Goal: Communication & Community: Answer question/provide support

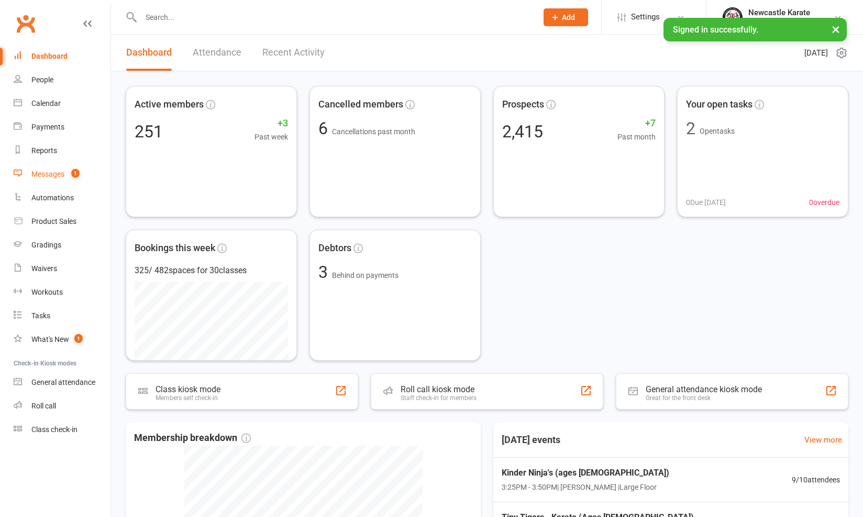
click at [71, 175] on count-badge "1" at bounding box center [73, 174] width 14 height 8
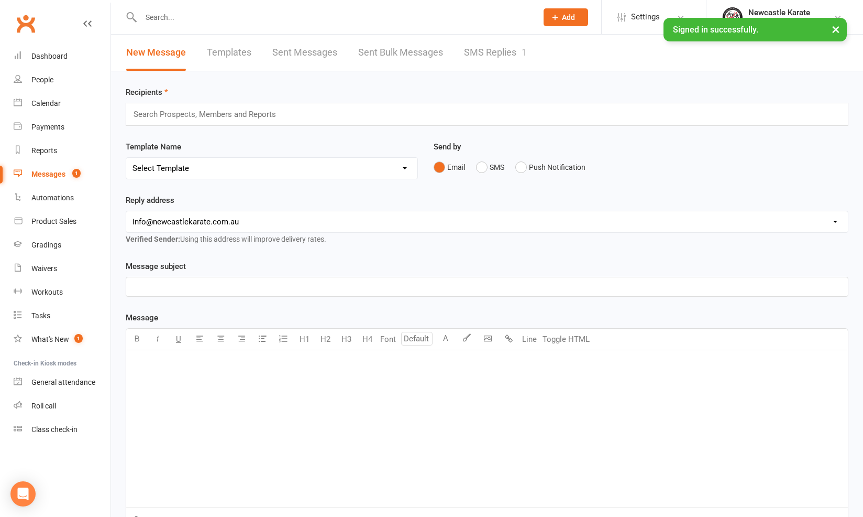
click at [509, 53] on link "SMS Replies 1" at bounding box center [495, 53] width 63 height 36
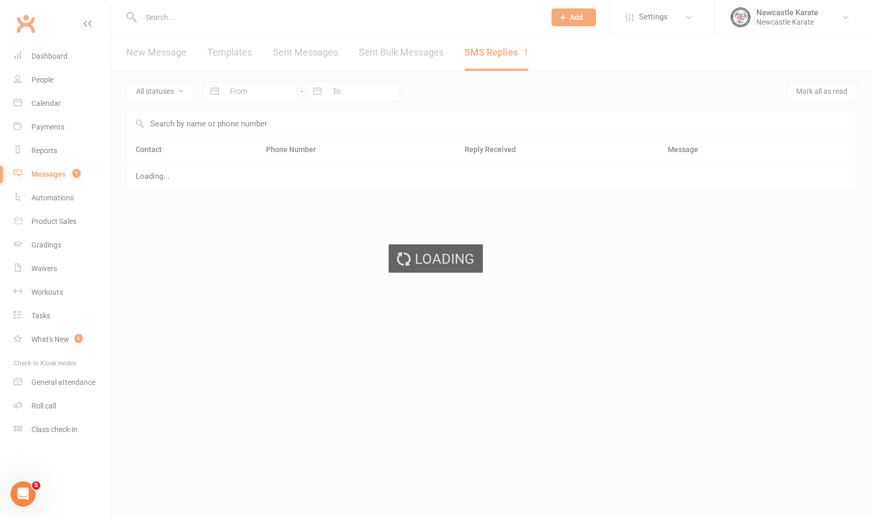
click at [509, 53] on div "Loading" at bounding box center [435, 258] width 871 height 517
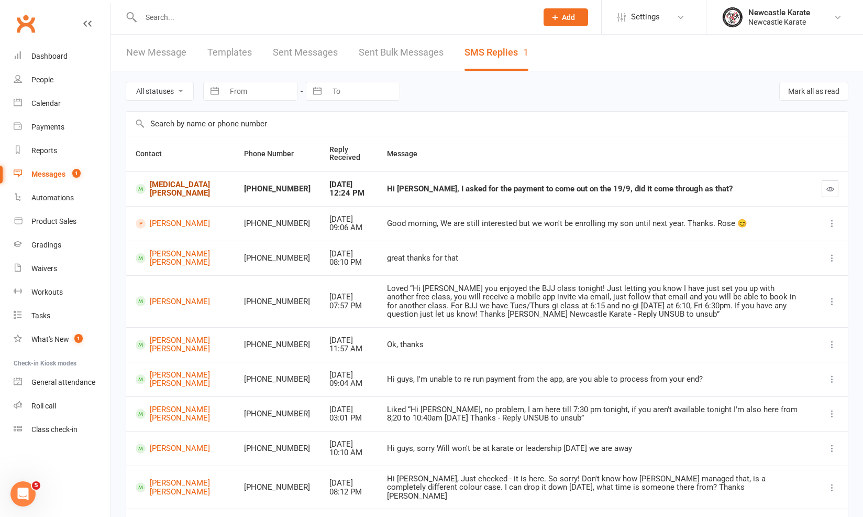
click at [175, 197] on link "[MEDICAL_DATA][PERSON_NAME]" at bounding box center [181, 188] width 90 height 17
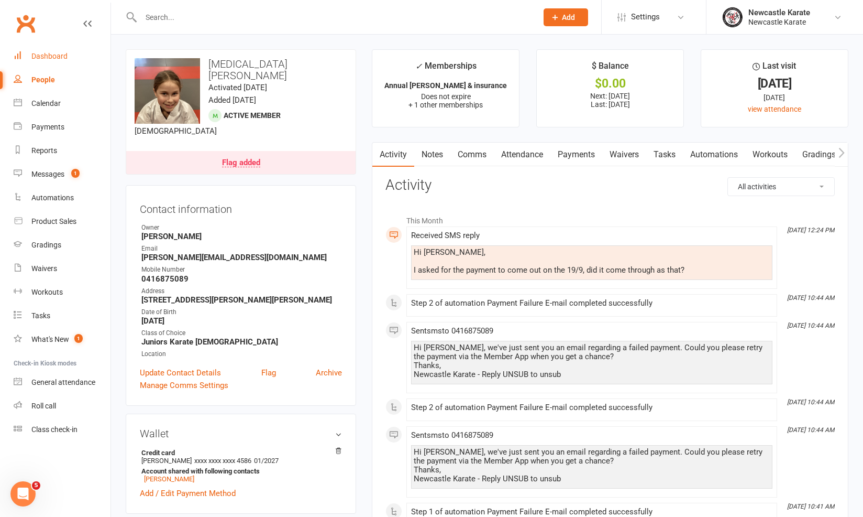
click at [33, 54] on div "Dashboard" at bounding box center [49, 56] width 36 height 8
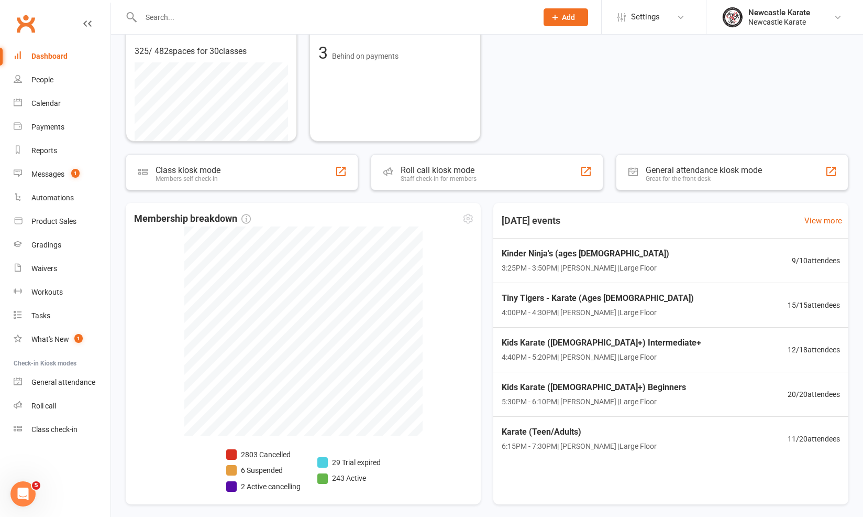
scroll to position [257, 0]
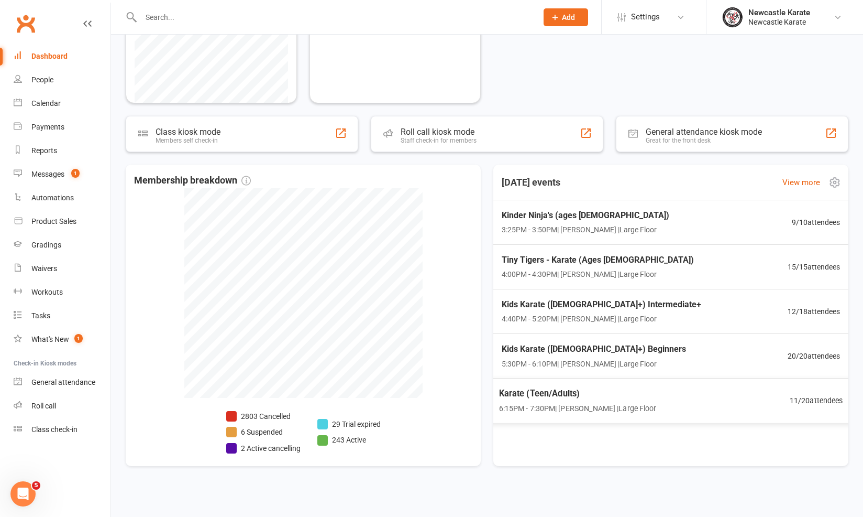
click at [644, 398] on div "Karate (Teen/Adults) 6:15PM - 7:30PM | [PERSON_NAME] | Large Floor" at bounding box center [578, 400] width 158 height 28
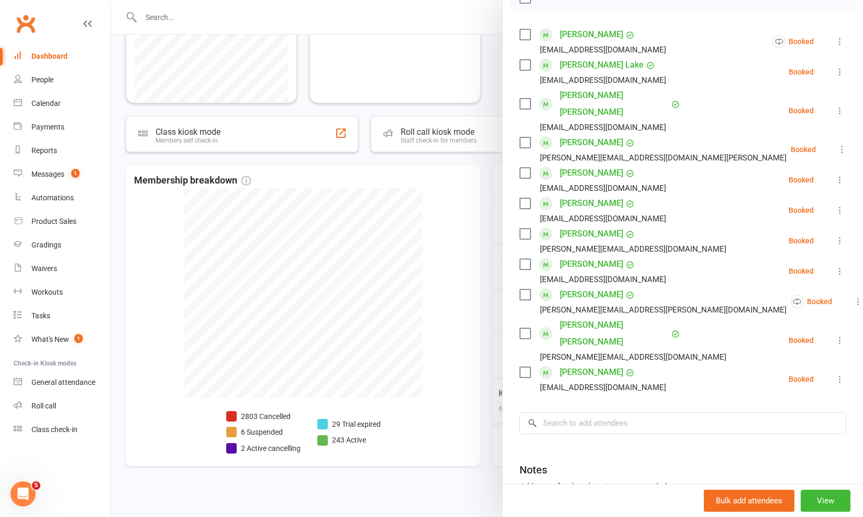
scroll to position [167, 0]
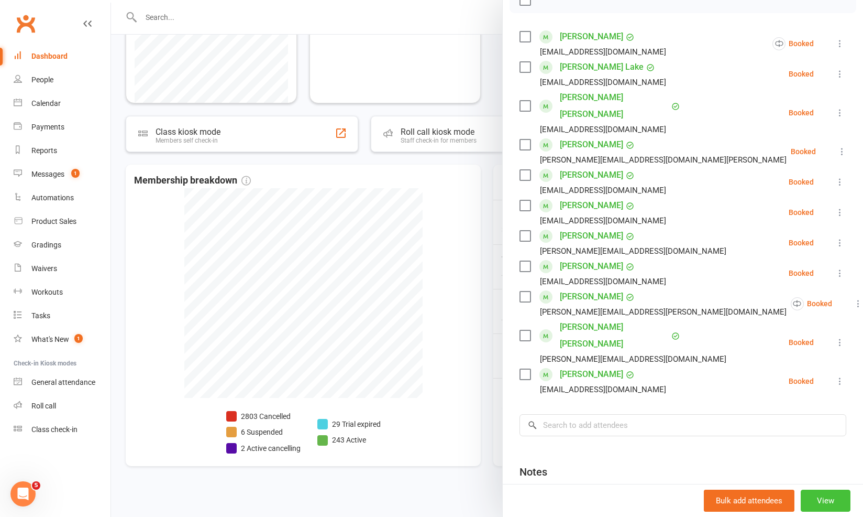
click at [815, 502] on button "View" at bounding box center [826, 500] width 50 height 22
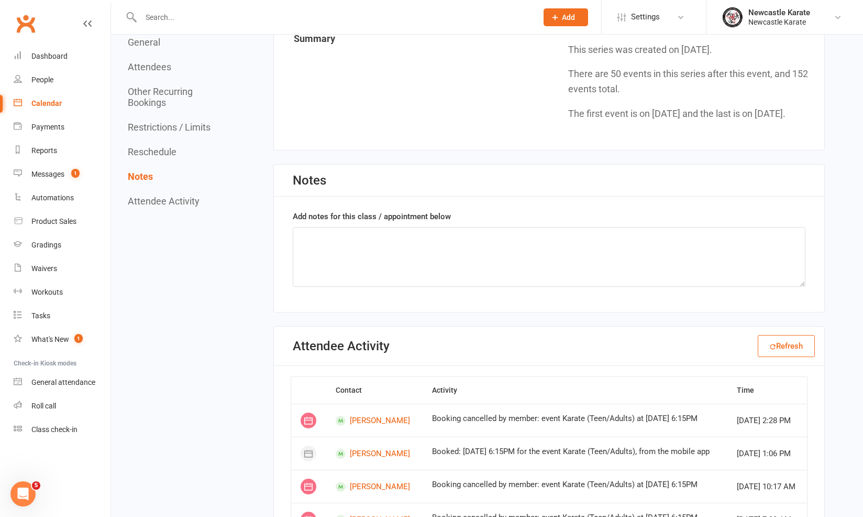
scroll to position [1884, 0]
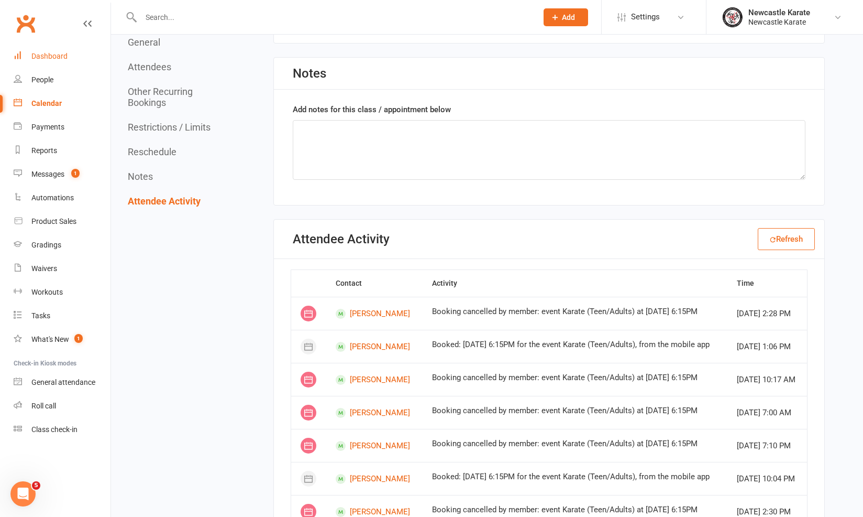
click at [51, 50] on link "Dashboard" at bounding box center [62, 57] width 97 height 24
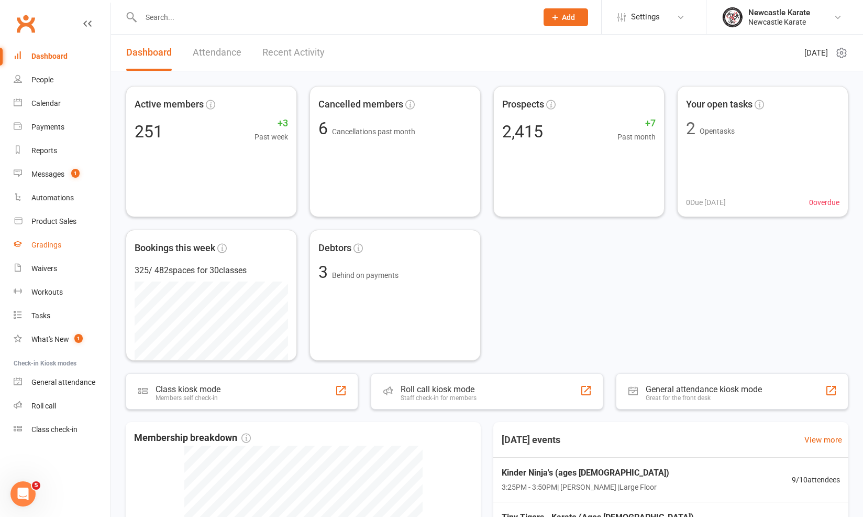
click at [27, 250] on link "Gradings" at bounding box center [62, 245] width 97 height 24
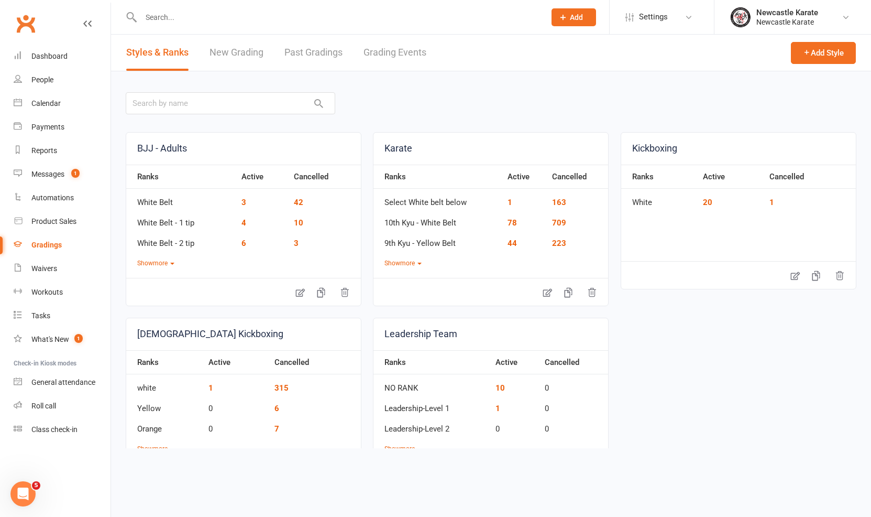
click at [396, 53] on link "Grading Events" at bounding box center [395, 53] width 63 height 36
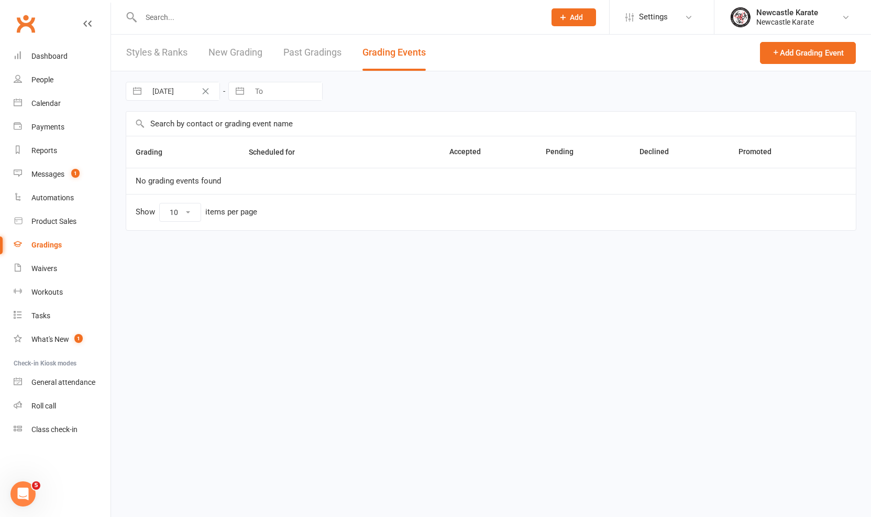
select select "100"
click at [396, 53] on link "Grading Events" at bounding box center [394, 53] width 63 height 36
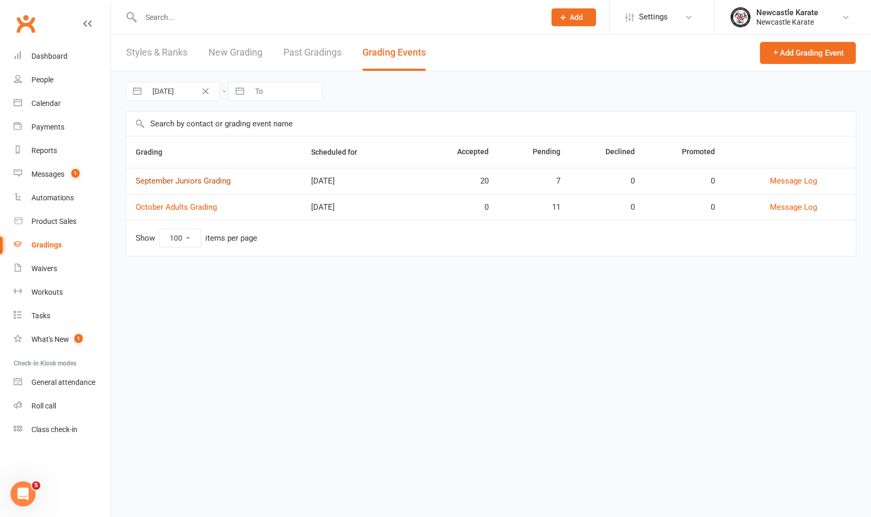
click at [193, 183] on link "September Juniors Grading" at bounding box center [183, 180] width 95 height 9
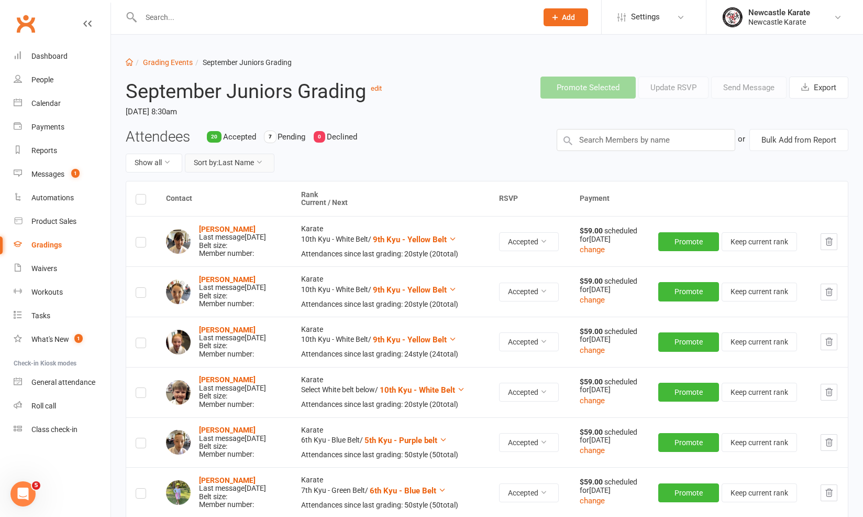
click at [225, 164] on button "Sort by: Last Name" at bounding box center [230, 162] width 90 height 19
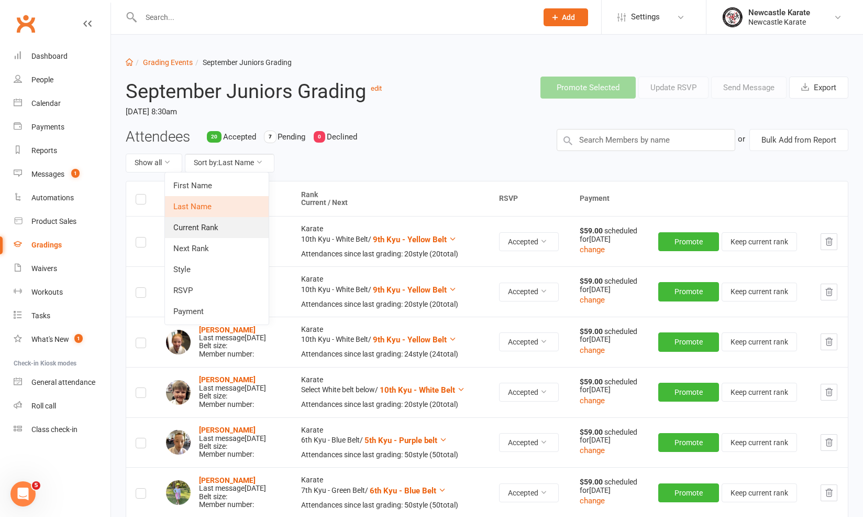
click at [232, 230] on link "Current Rank" at bounding box center [217, 227] width 104 height 21
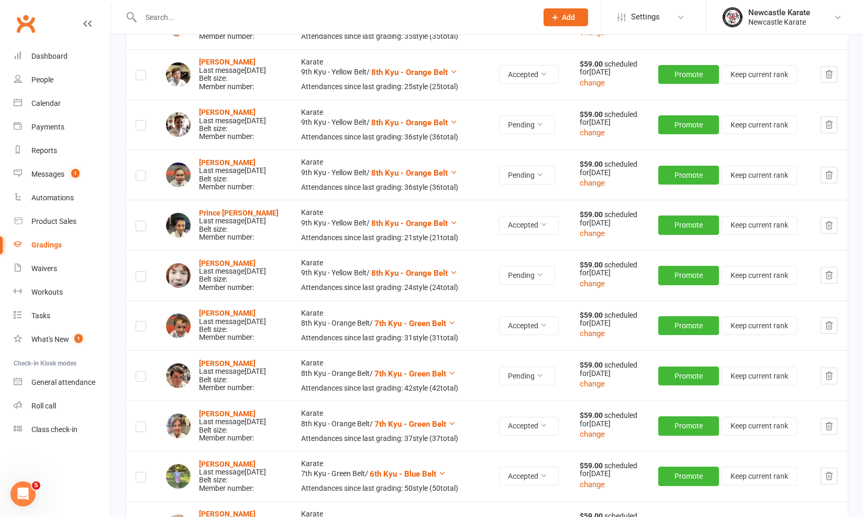
scroll to position [1148, 0]
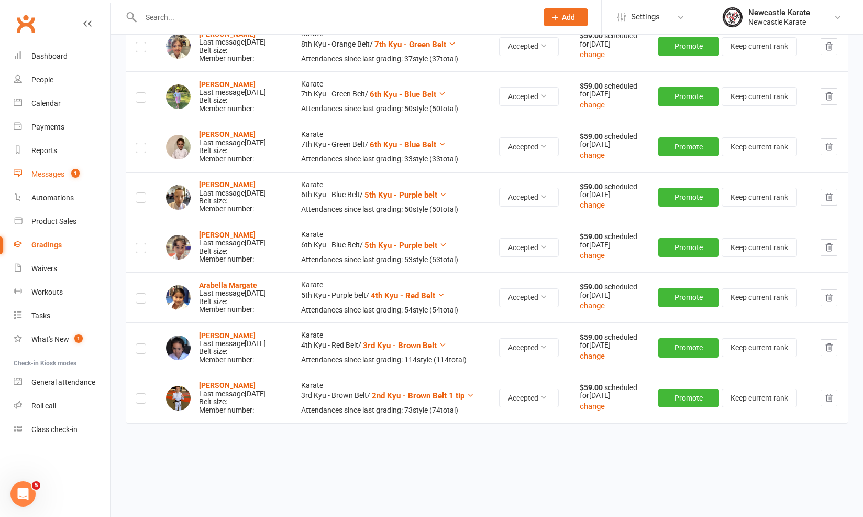
click at [70, 168] on link "Messages 1" at bounding box center [62, 174] width 97 height 24
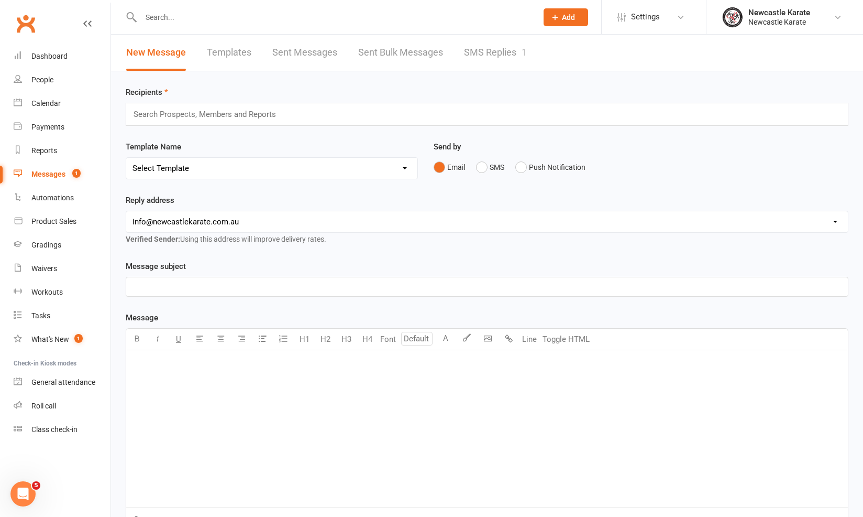
click at [492, 59] on link "SMS Replies 1" at bounding box center [495, 53] width 63 height 36
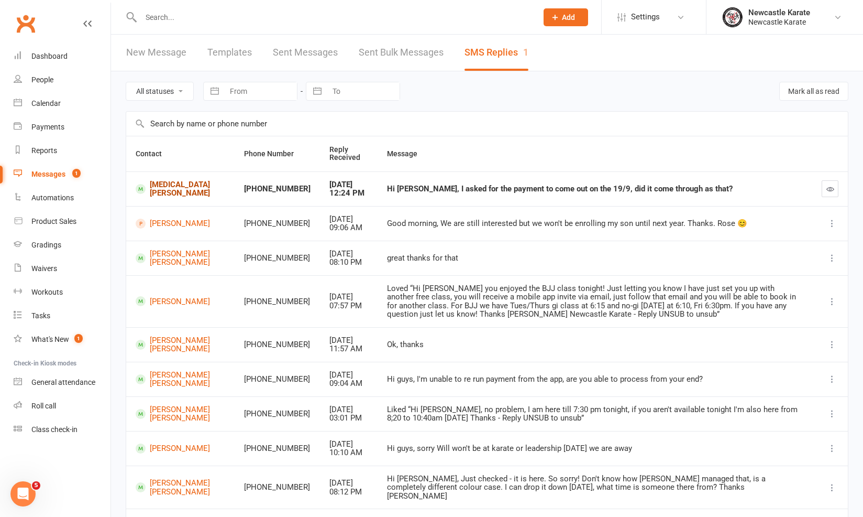
click at [169, 192] on link "[MEDICAL_DATA][PERSON_NAME]" at bounding box center [181, 188] width 90 height 17
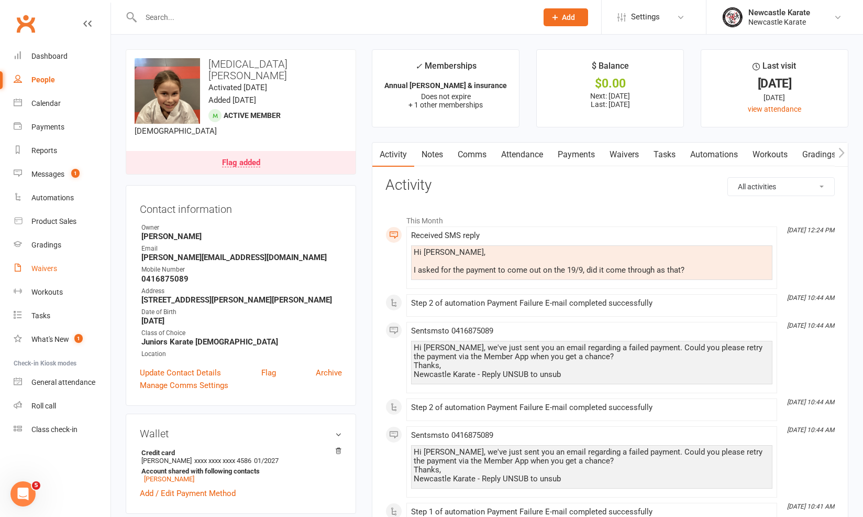
click at [48, 262] on link "Waivers" at bounding box center [62, 269] width 97 height 24
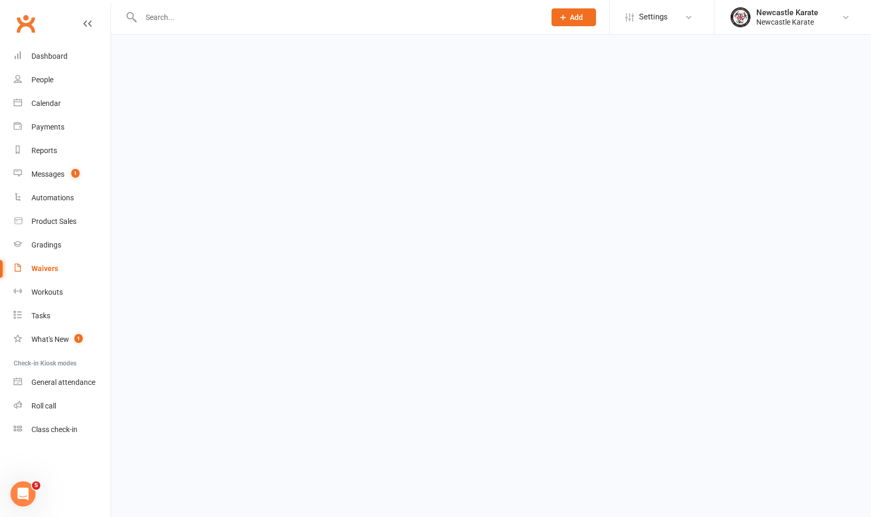
select select "100"
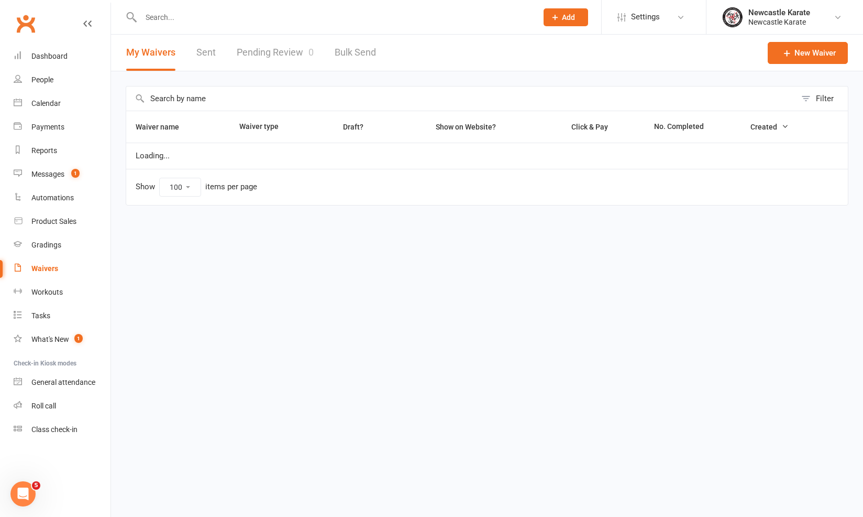
click at [305, 51] on link "Pending Review 0" at bounding box center [275, 53] width 77 height 36
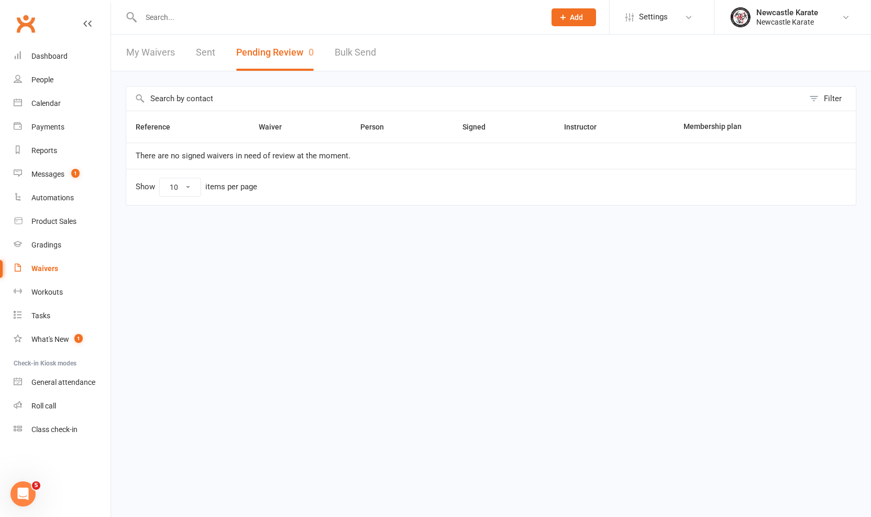
click at [177, 32] on div at bounding box center [332, 17] width 412 height 34
click at [177, 30] on div at bounding box center [332, 17] width 412 height 34
click at [183, 15] on input "text" at bounding box center [338, 17] width 400 height 15
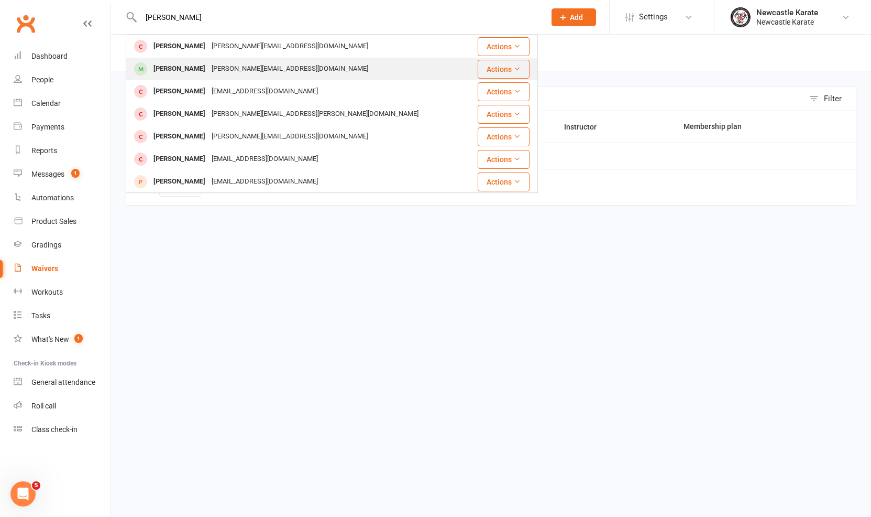
type input "[PERSON_NAME]"
click at [208, 69] on div "[PERSON_NAME][EMAIL_ADDRESS][DOMAIN_NAME]" at bounding box center [289, 68] width 163 height 15
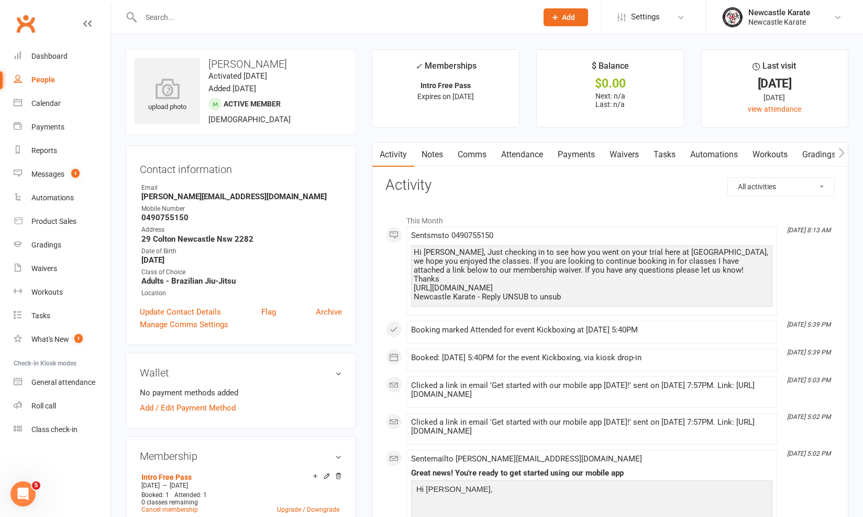
click at [607, 149] on link "Waivers" at bounding box center [624, 154] width 44 height 24
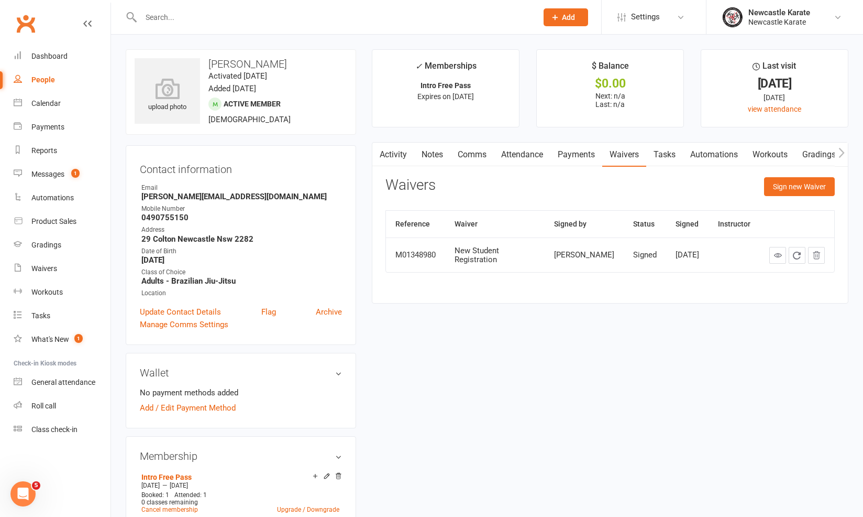
click at [402, 148] on link "Activity" at bounding box center [393, 154] width 42 height 24
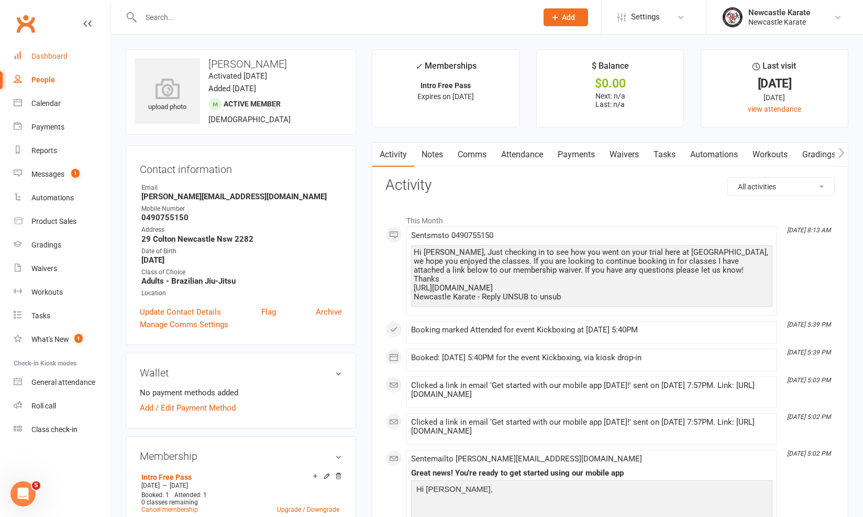
click at [24, 56] on link "Dashboard" at bounding box center [62, 57] width 97 height 24
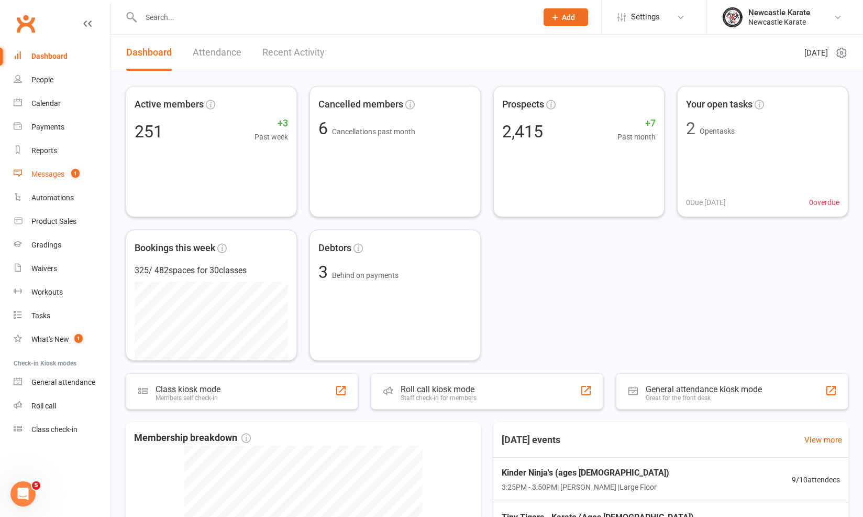
click at [72, 179] on link "Messages 1" at bounding box center [62, 174] width 97 height 24
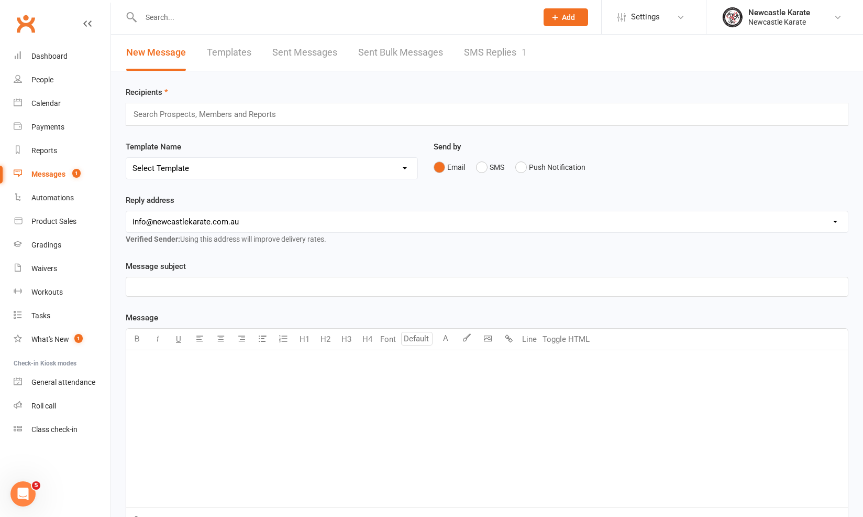
click at [487, 36] on link "SMS Replies 1" at bounding box center [495, 53] width 63 height 36
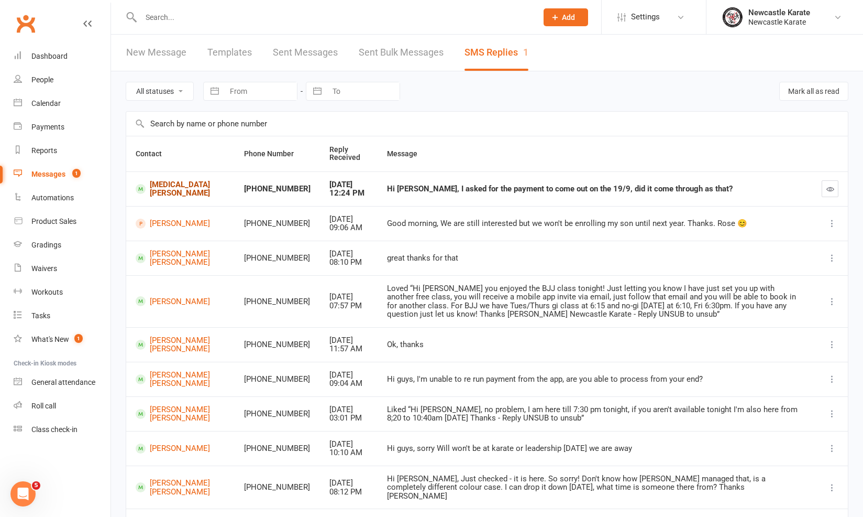
click at [174, 188] on link "[MEDICAL_DATA][PERSON_NAME]" at bounding box center [181, 188] width 90 height 17
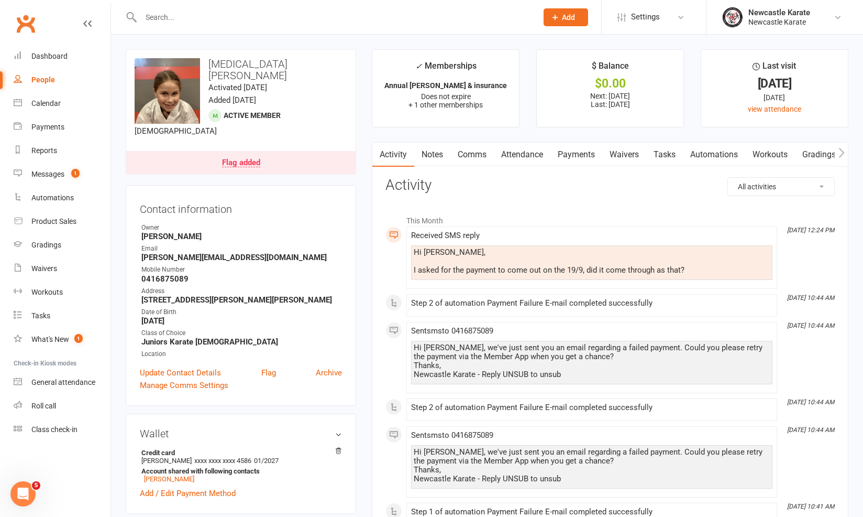
click at [638, 150] on link "Waivers" at bounding box center [624, 154] width 44 height 24
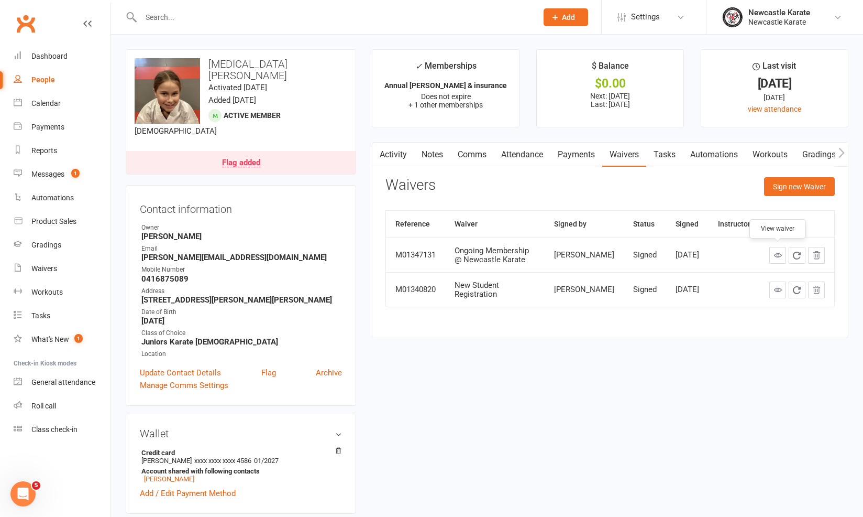
click at [772, 254] on link at bounding box center [778, 255] width 17 height 17
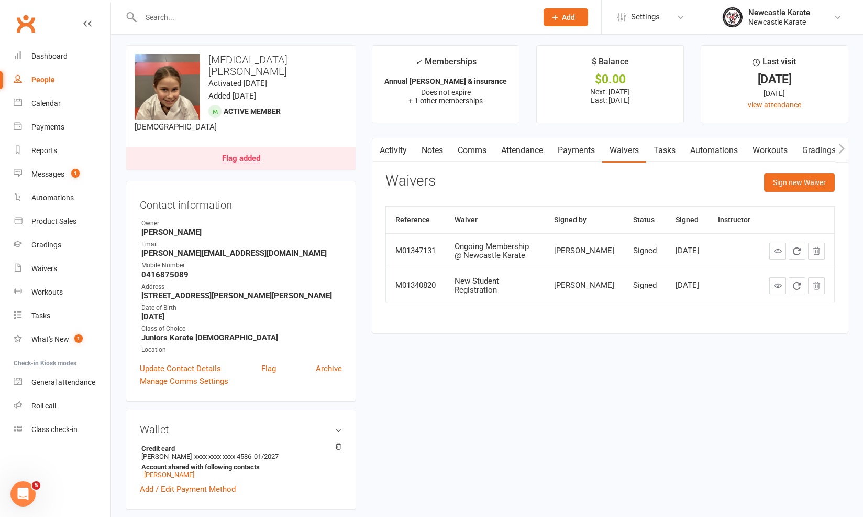
click at [463, 149] on link "Comms" at bounding box center [472, 150] width 43 height 24
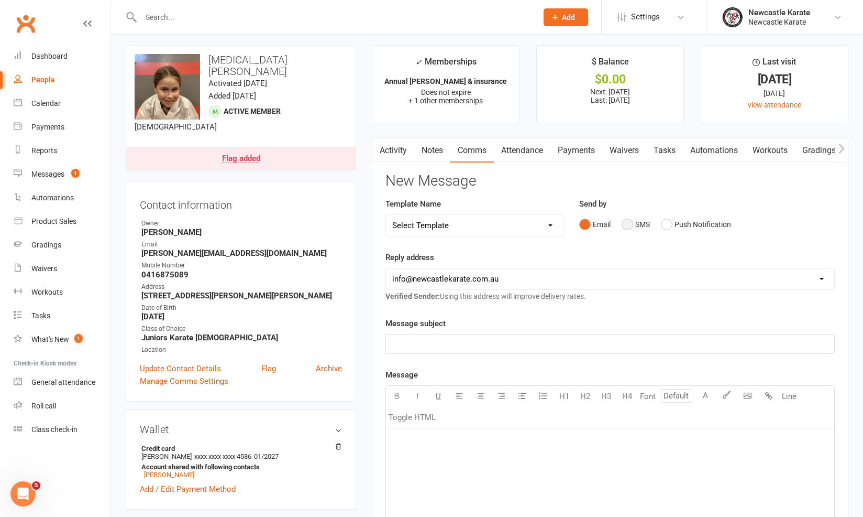
click at [643, 217] on button "SMS" at bounding box center [636, 224] width 28 height 20
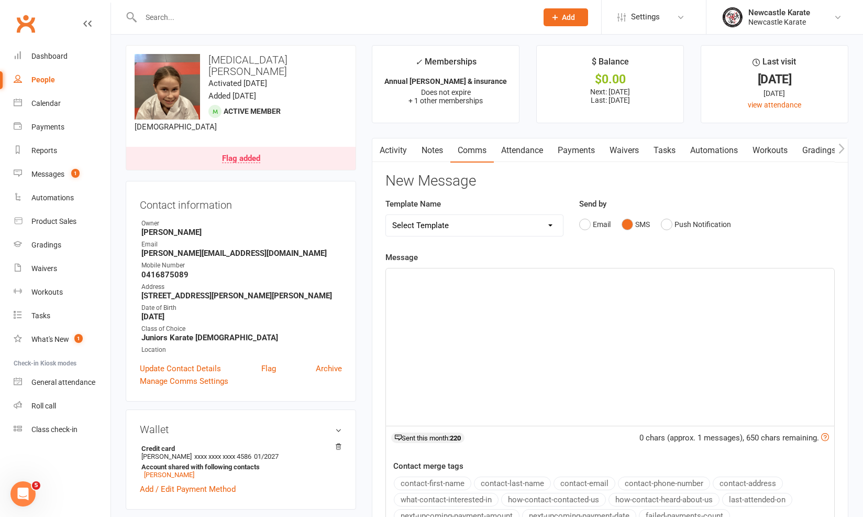
click at [574, 302] on div "﻿" at bounding box center [610, 346] width 448 height 157
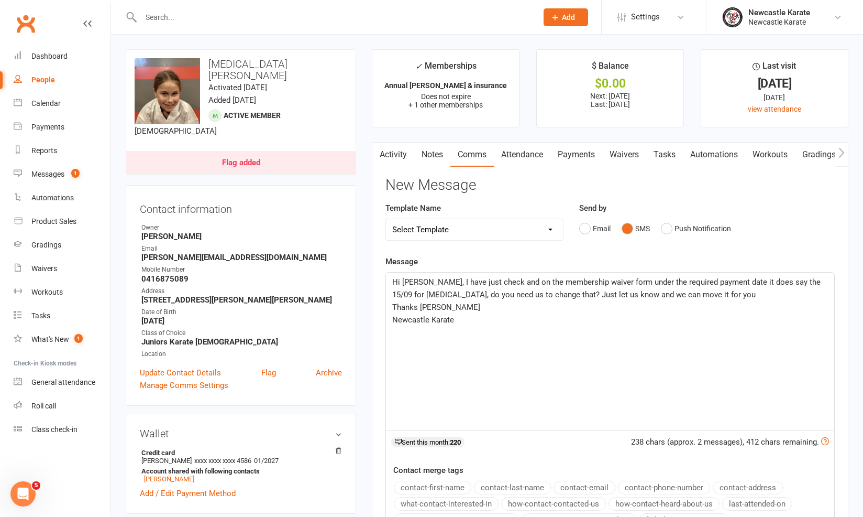
click at [723, 279] on span "Hi [PERSON_NAME], I have just check and on the membership waiver form under the…" at bounding box center [607, 288] width 431 height 22
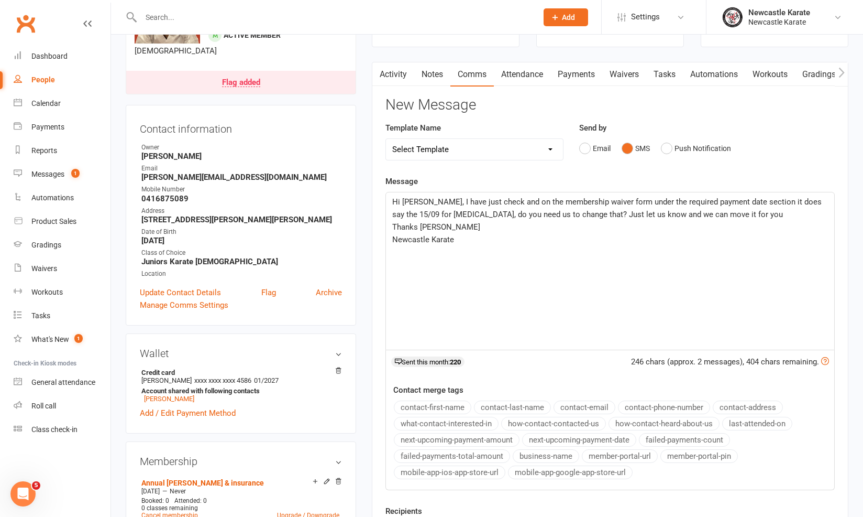
scroll to position [287, 0]
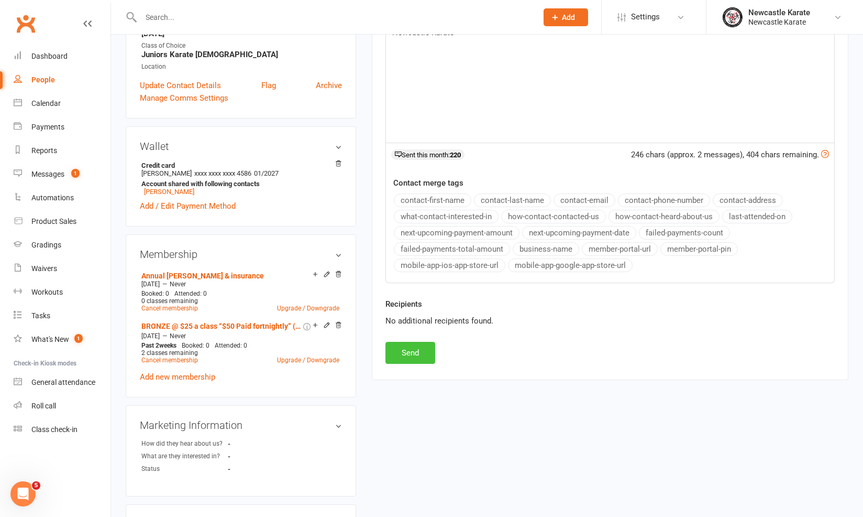
click at [418, 346] on button "Send" at bounding box center [411, 353] width 50 height 22
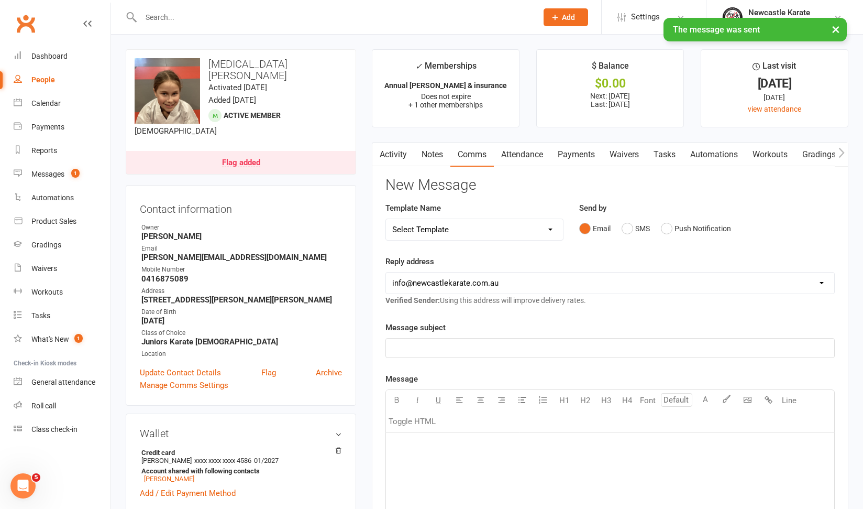
click at [622, 158] on link "Waivers" at bounding box center [624, 154] width 44 height 24
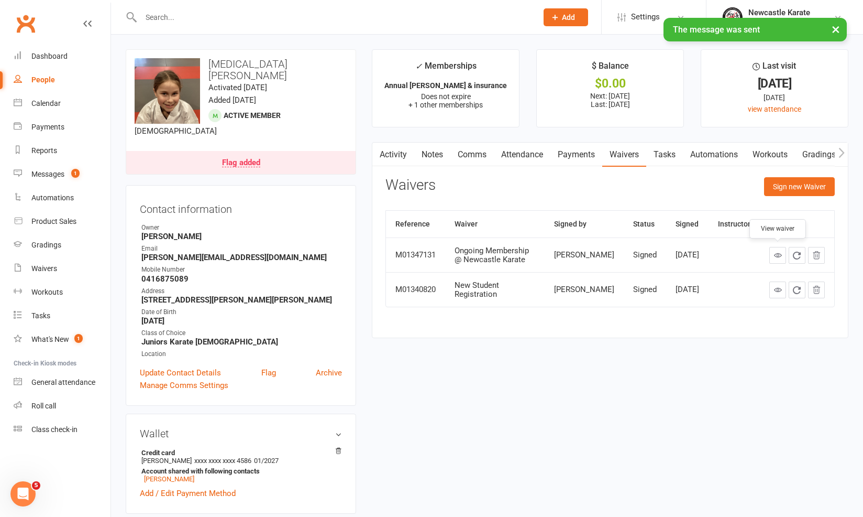
click at [778, 254] on icon at bounding box center [778, 255] width 8 height 8
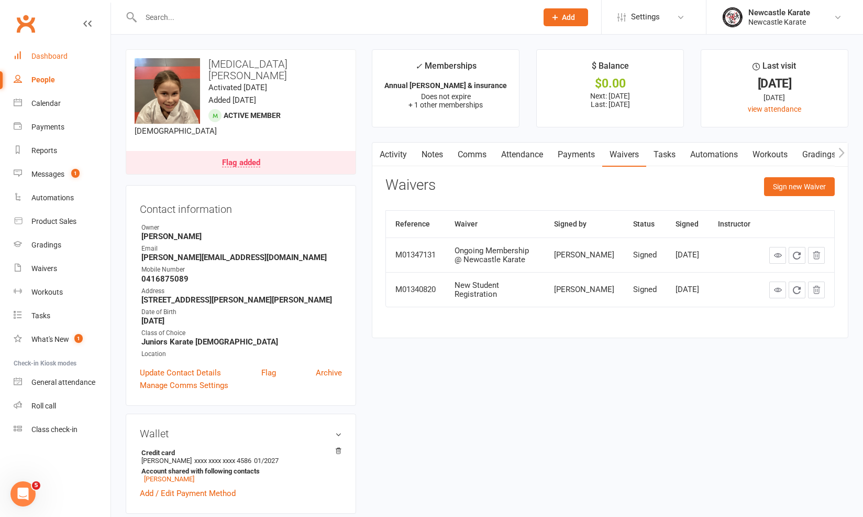
click at [45, 63] on link "Dashboard" at bounding box center [62, 57] width 97 height 24
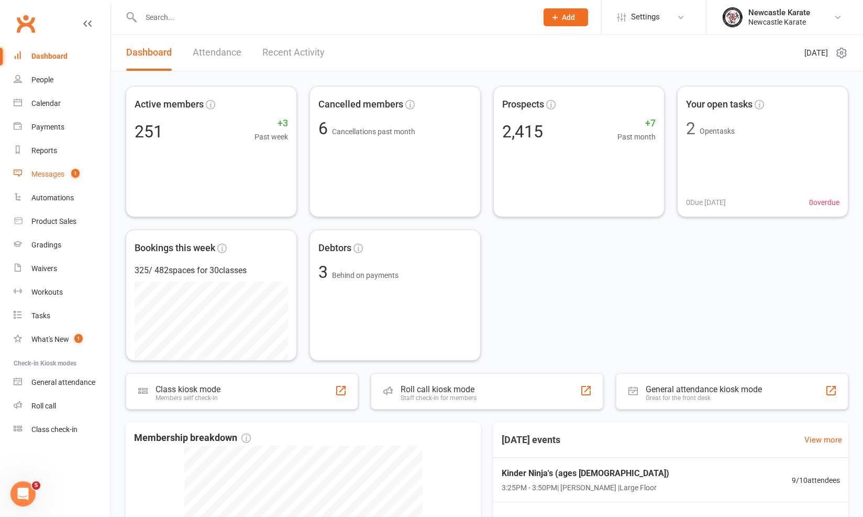
click at [42, 172] on div "Messages" at bounding box center [47, 174] width 33 height 8
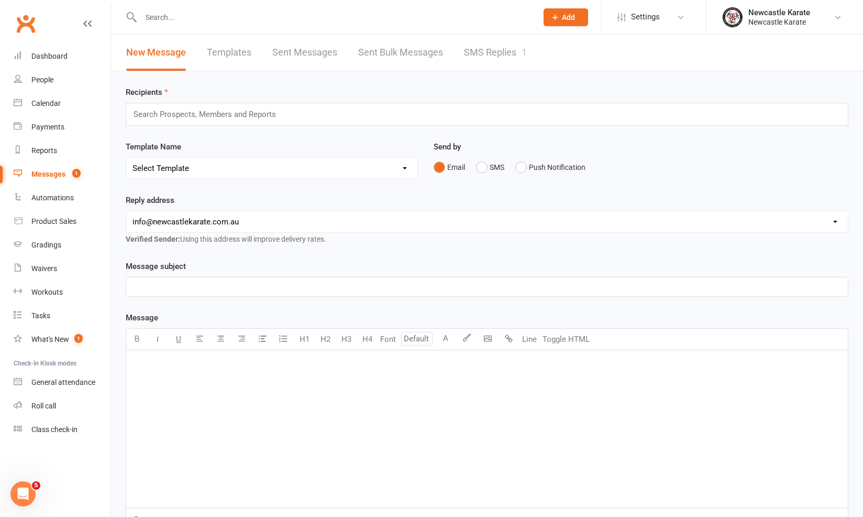
click at [516, 45] on link "SMS Replies 1" at bounding box center [495, 53] width 63 height 36
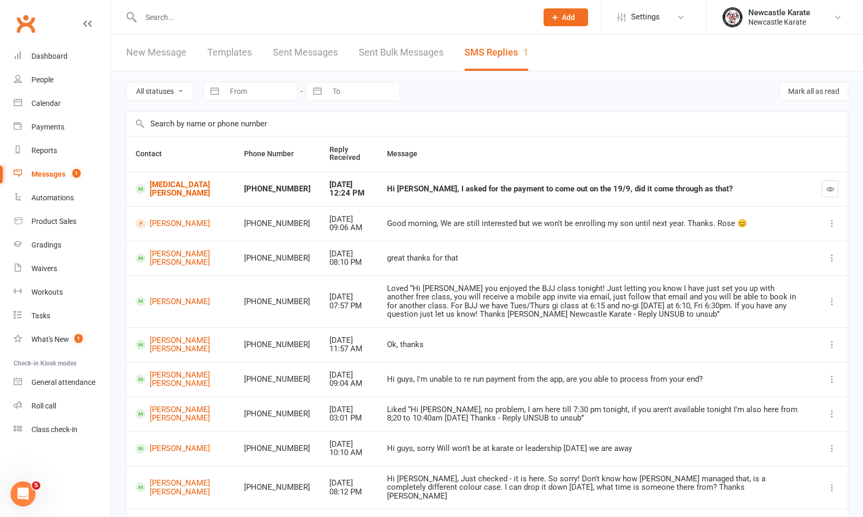
click at [835, 192] on button "button" at bounding box center [830, 188] width 17 height 17
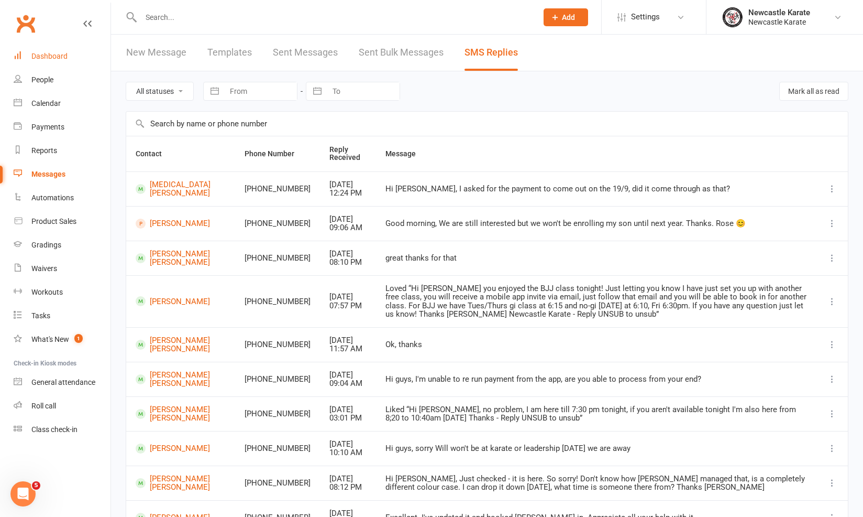
click at [42, 53] on div "Dashboard" at bounding box center [49, 56] width 36 height 8
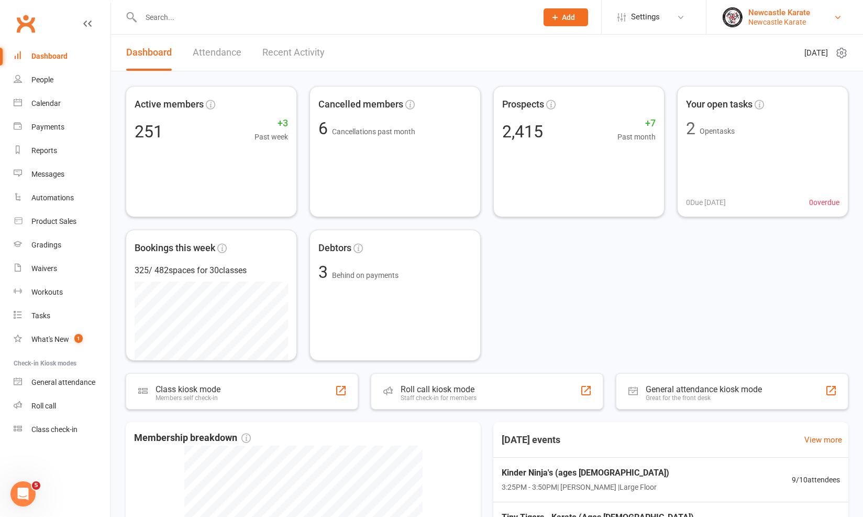
click at [797, 10] on div "Newcastle Karate" at bounding box center [780, 12] width 62 height 9
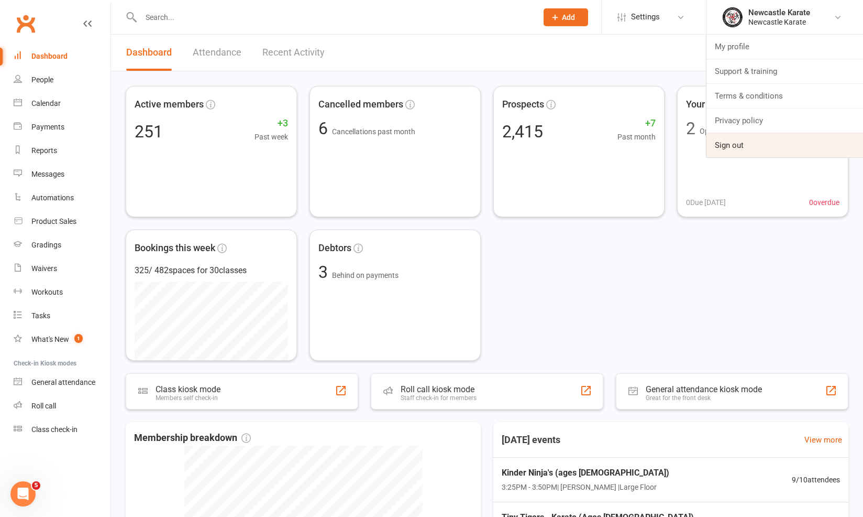
click at [755, 151] on link "Sign out" at bounding box center [785, 145] width 157 height 24
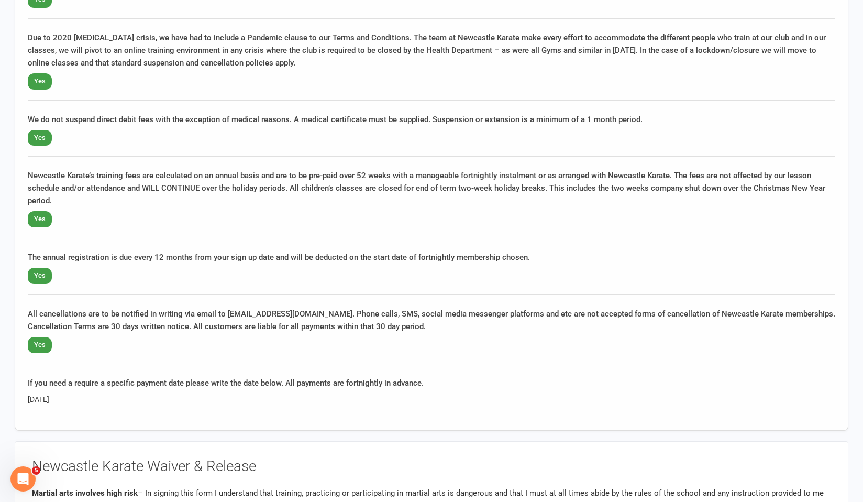
scroll to position [1194, 0]
